Goal: Obtain resource: Obtain resource

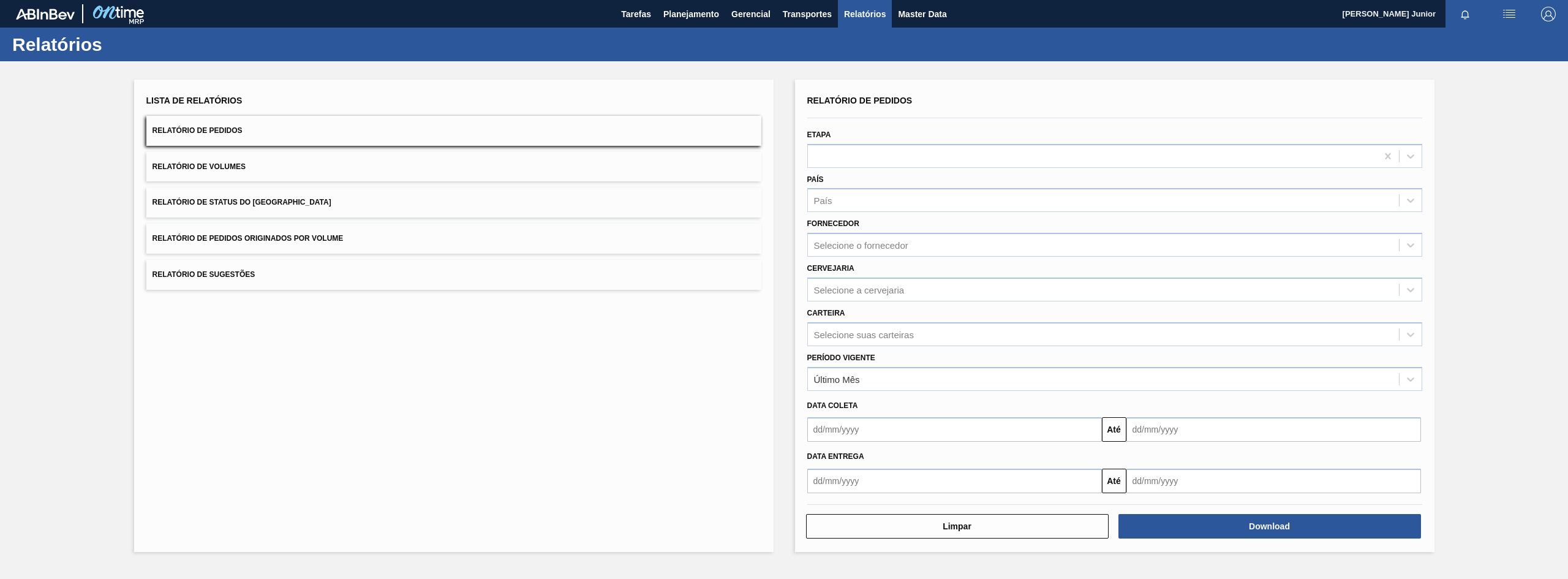
click at [1538, 110] on div "Lista de Relatórios Relatório de Pedidos Relatório de Volumes Relatório de Stat…" at bounding box center [784, 314] width 1568 height 506
click at [289, 237] on span "Relatório de Pedidos Originados por Volume" at bounding box center [248, 238] width 191 height 9
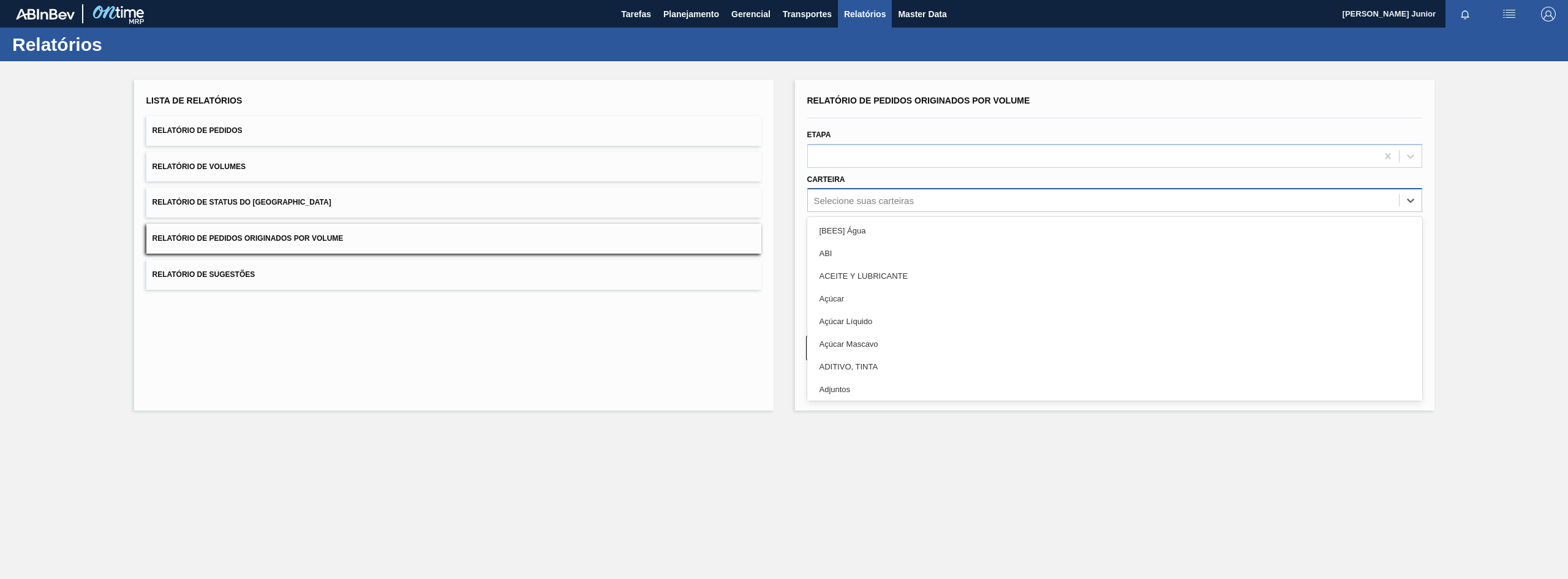
click at [889, 201] on div "Selecione suas carteiras" at bounding box center [864, 200] width 100 height 10
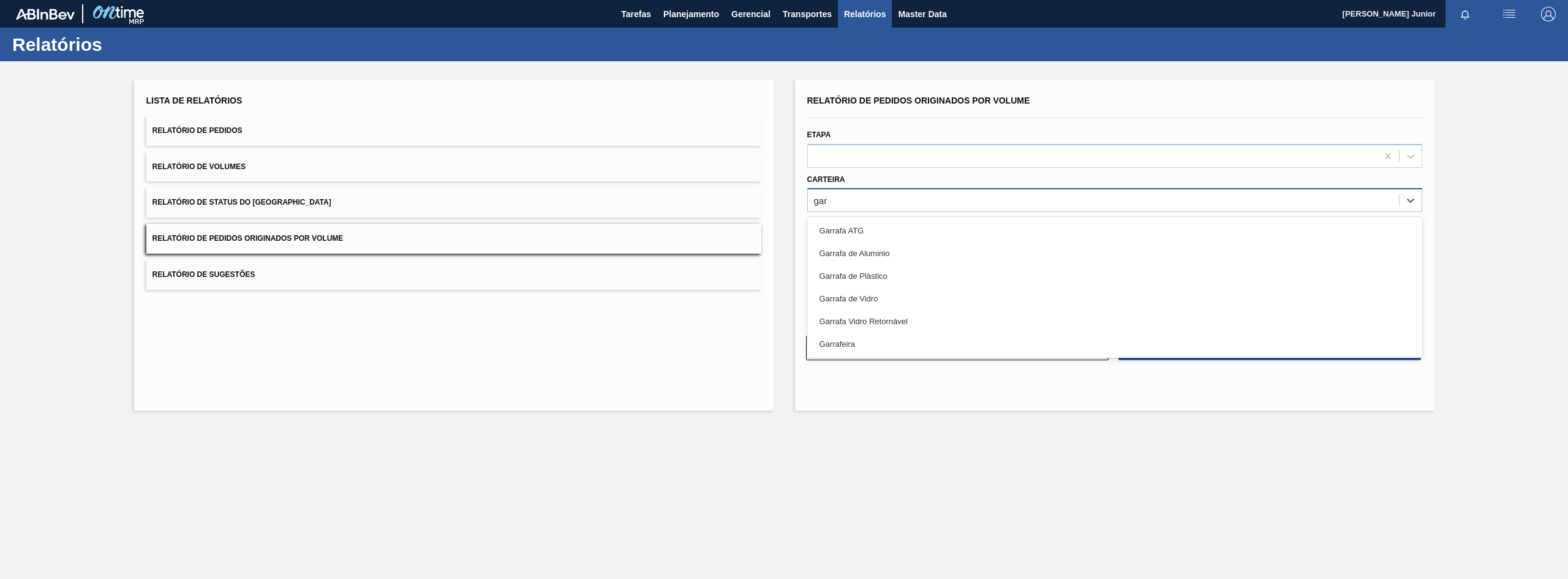
type input "garr"
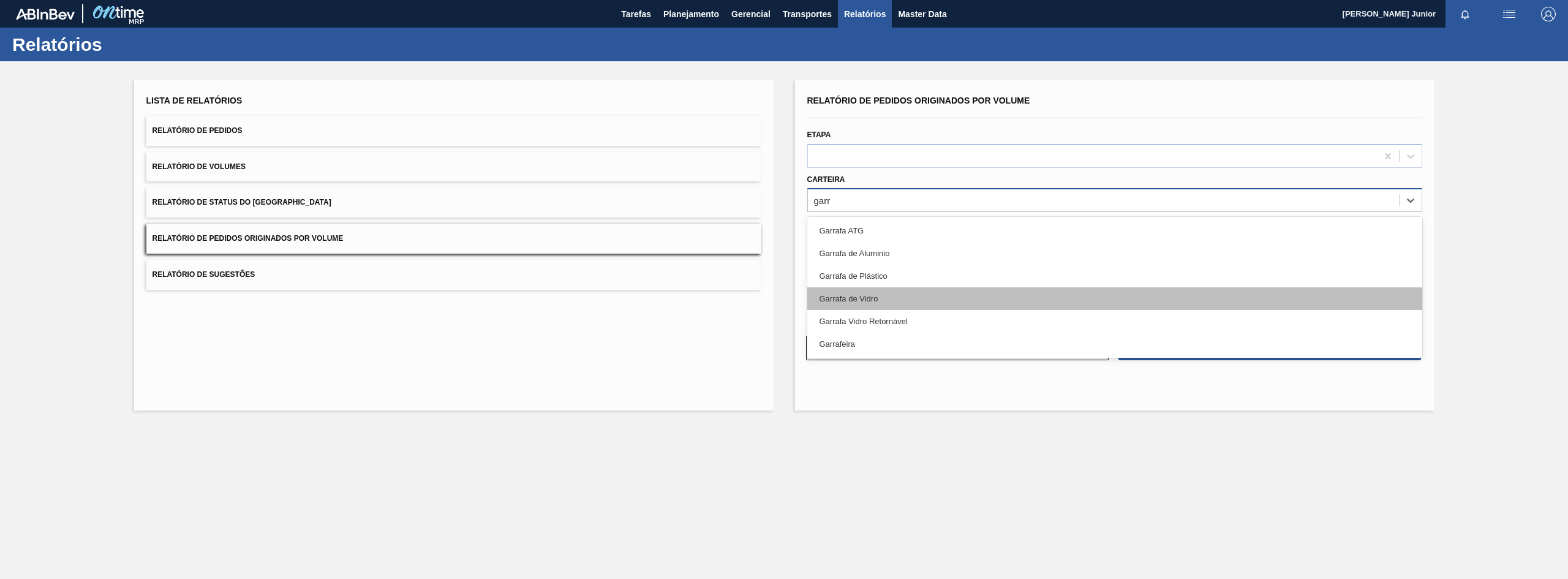
click at [890, 295] on div "Garrafa de Vidro" at bounding box center [1115, 299] width 615 height 23
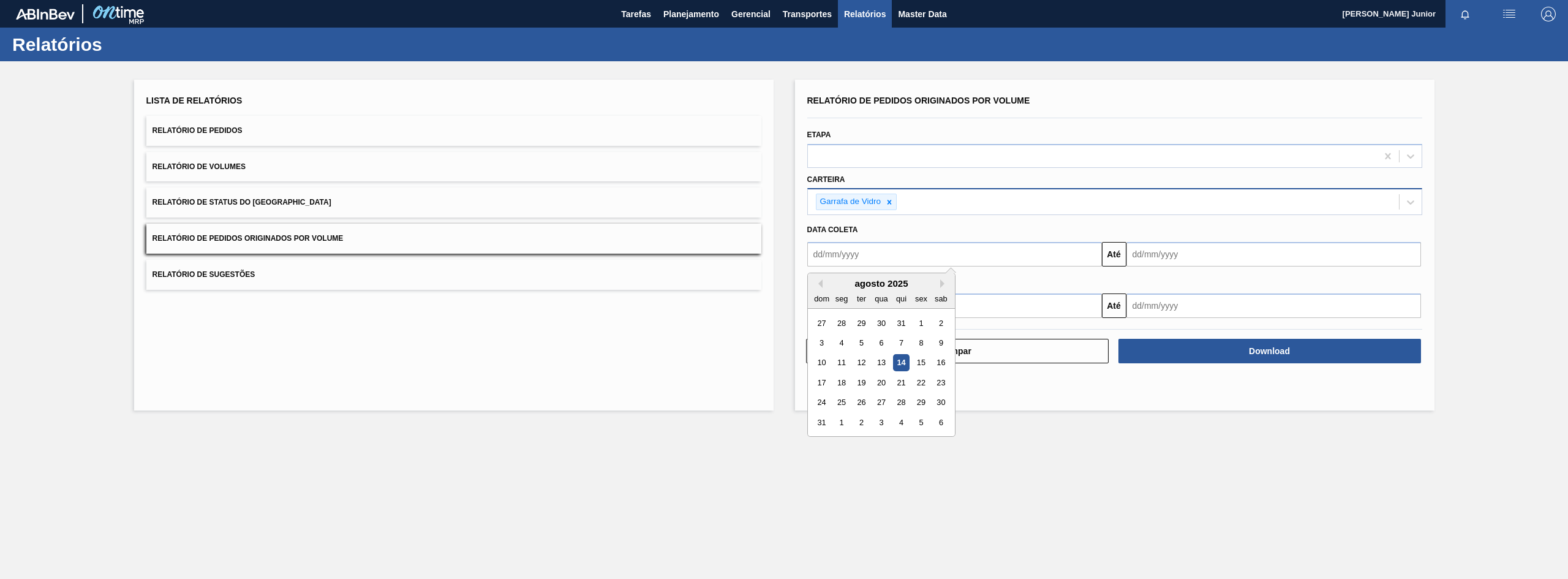
click at [867, 256] on input "text" at bounding box center [955, 254] width 294 height 25
click at [843, 361] on div "11" at bounding box center [841, 363] width 16 height 16
type input "[DATE]"
click at [1167, 252] on input "text" at bounding box center [1274, 254] width 294 height 25
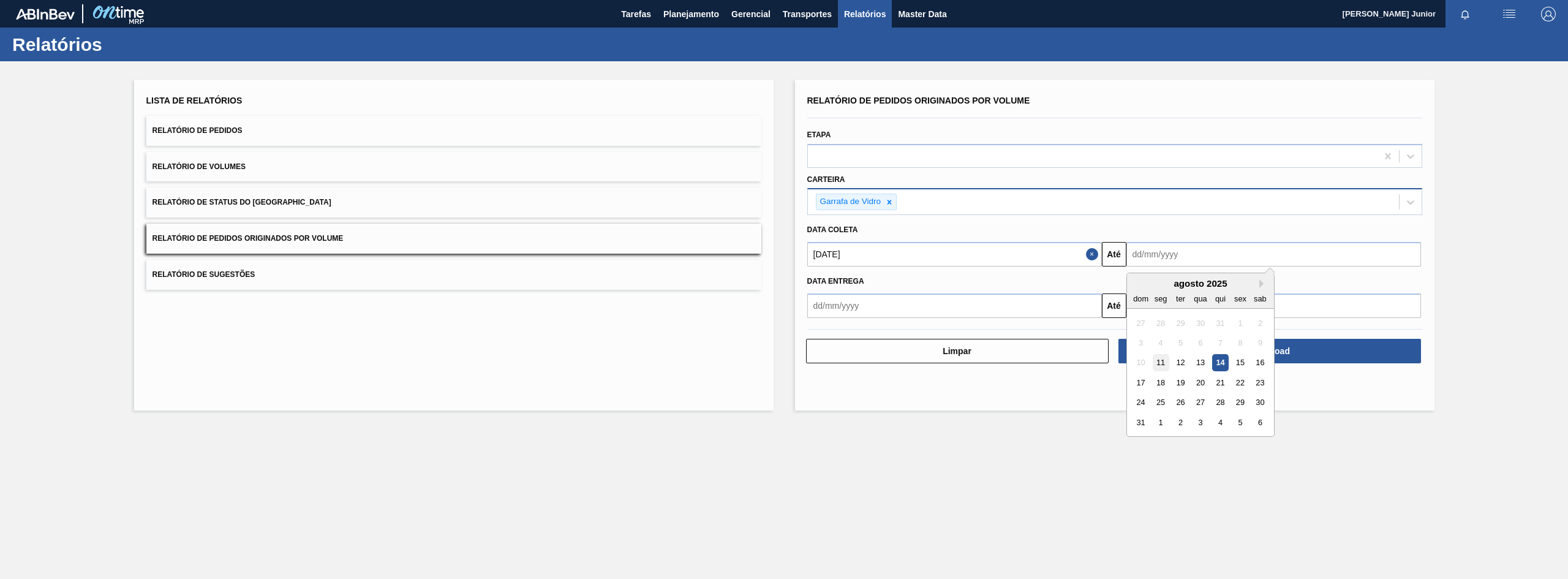
click at [1159, 356] on div "11" at bounding box center [1160, 363] width 16 height 16
type input "[DATE]"
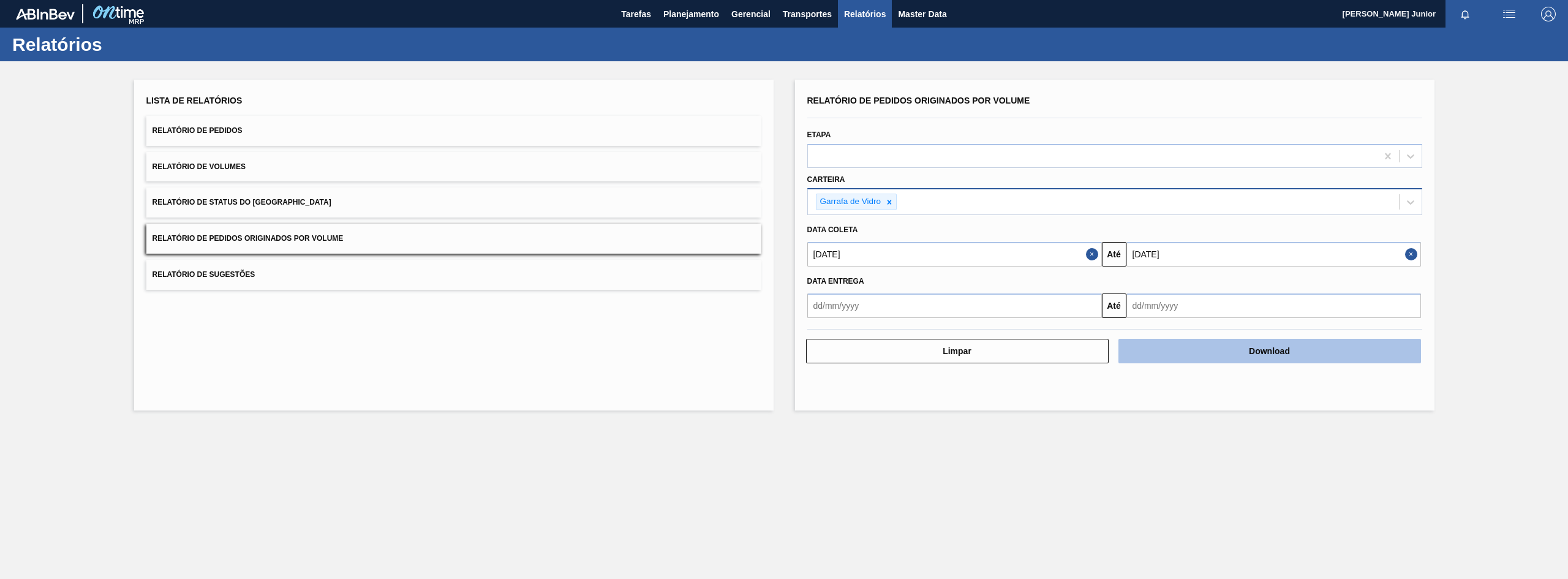
click at [1287, 352] on button "Download" at bounding box center [1270, 351] width 303 height 25
